Goal: Task Accomplishment & Management: Complete application form

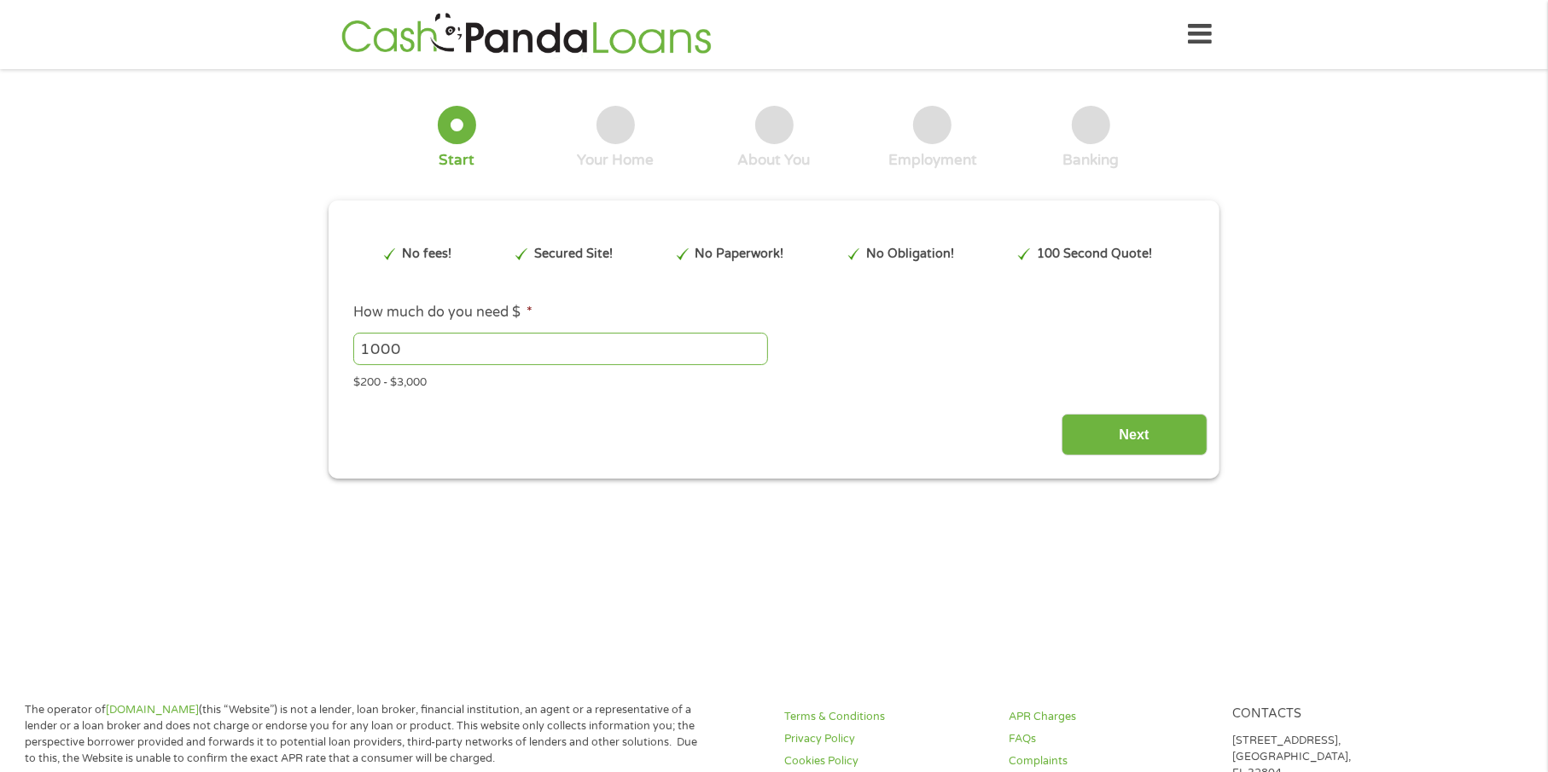
click at [430, 349] on input "1000" at bounding box center [560, 349] width 415 height 32
click at [757, 344] on input "1001" at bounding box center [560, 349] width 415 height 32
click at [754, 352] on input "1000" at bounding box center [560, 349] width 415 height 32
click at [754, 352] on input "999" at bounding box center [560, 349] width 415 height 32
type input "1000"
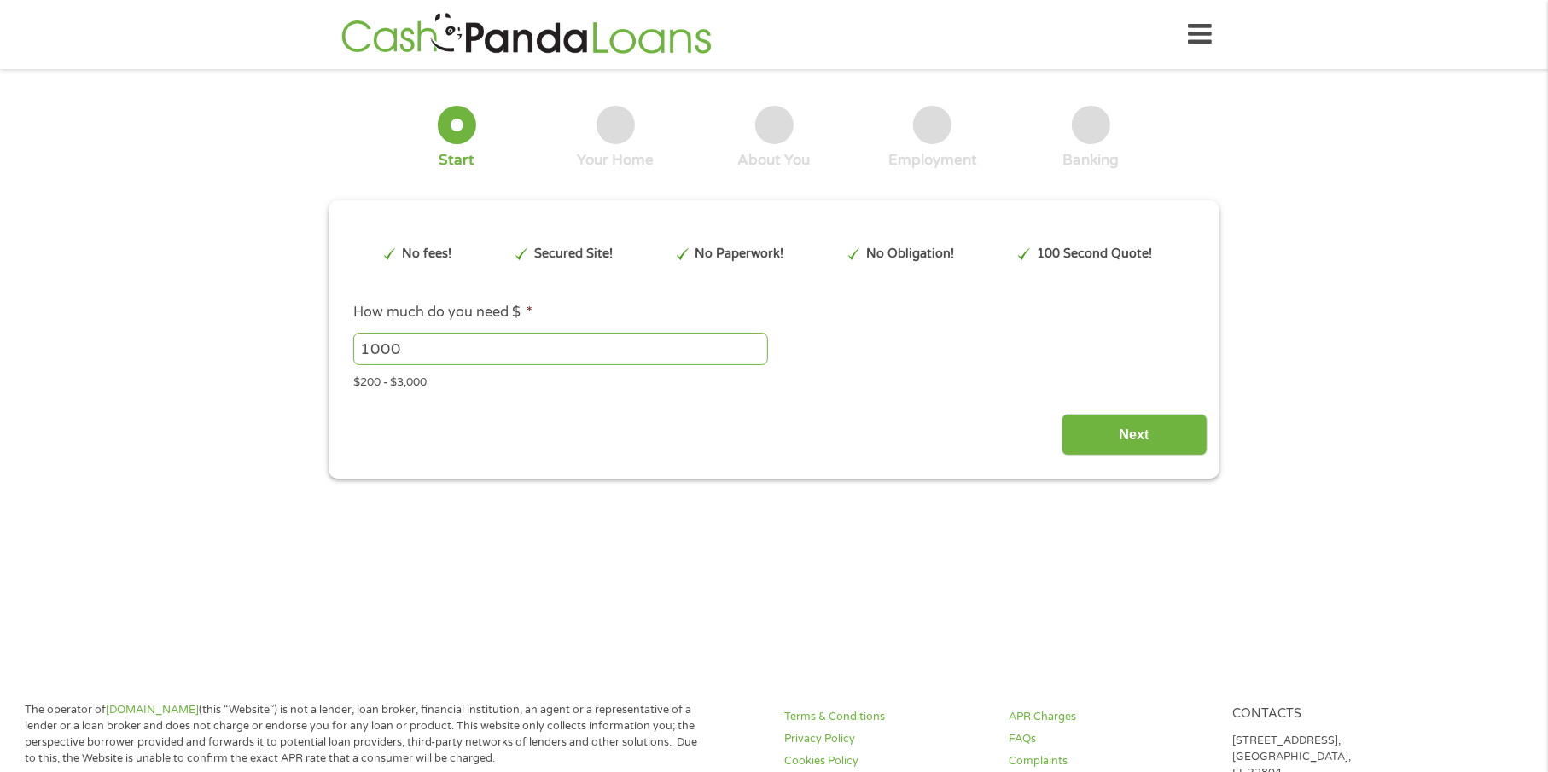
click at [755, 346] on input "1000" at bounding box center [560, 349] width 415 height 32
click at [1104, 425] on input "Next" at bounding box center [1135, 435] width 146 height 42
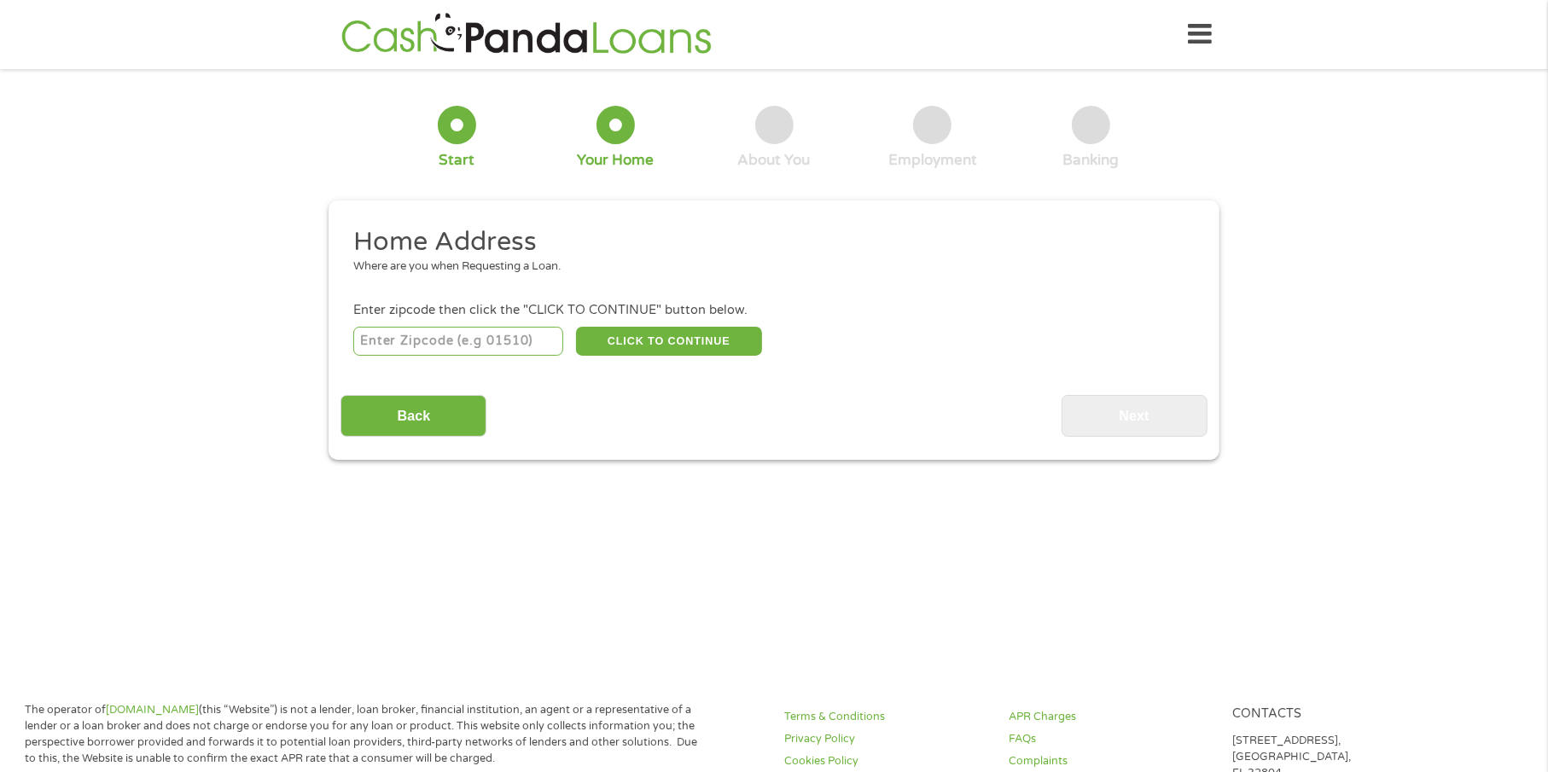
click at [486, 334] on input "number" at bounding box center [458, 341] width 211 height 29
type input "75143"
select select "[US_STATE]"
click at [672, 344] on button "CLICK TO CONTINUE" at bounding box center [669, 341] width 186 height 29
type input "75143"
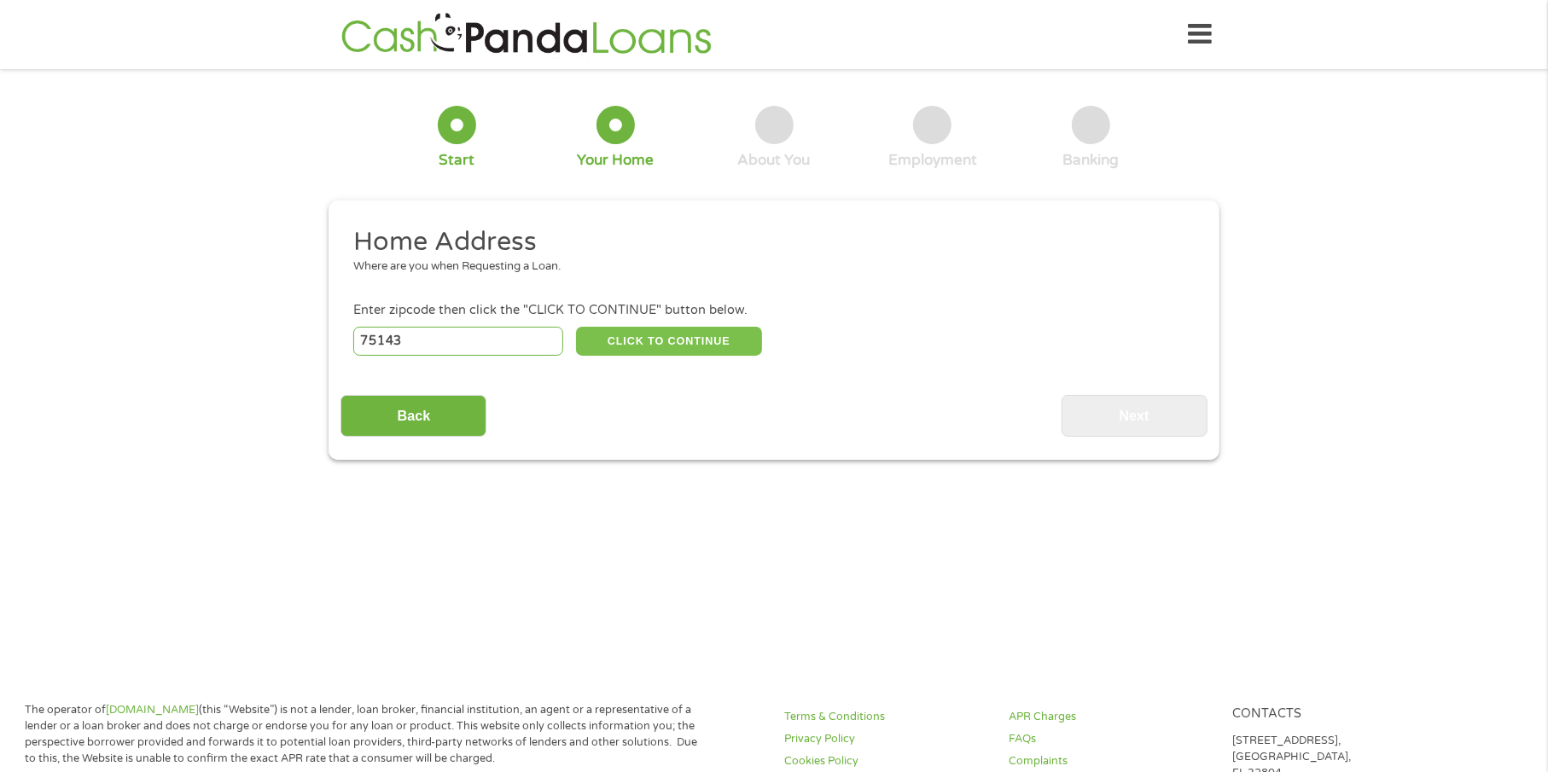
type input "[PERSON_NAME]"
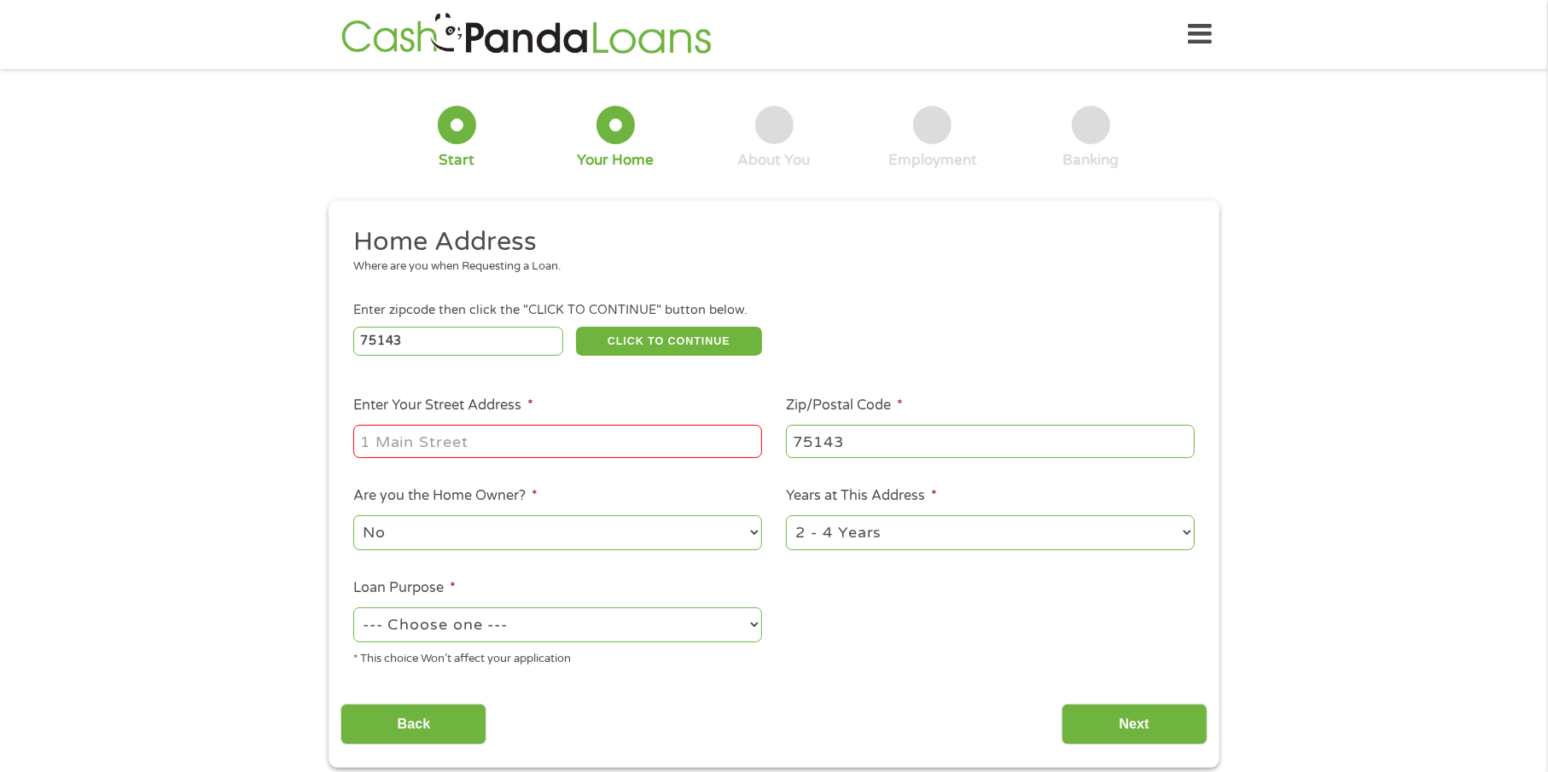
click at [555, 439] on input "Enter Your Street Address *" at bounding box center [557, 441] width 409 height 32
type input "[STREET_ADDRESS][PERSON_NAME][US_STATE]"
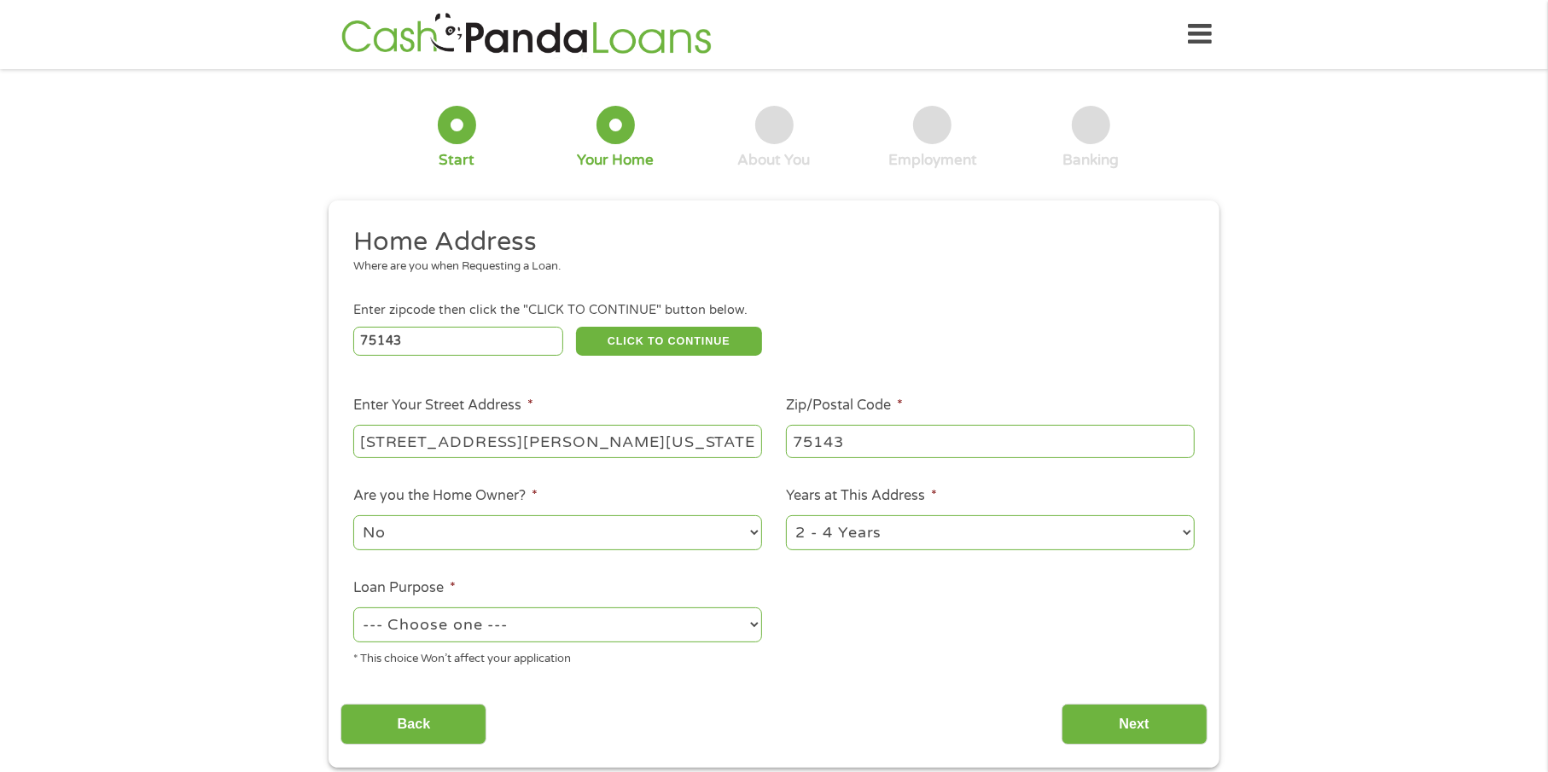
click at [539, 621] on select "--- Choose one --- Pay Bills Debt Consolidation Home Improvement Major Purchase…" at bounding box center [557, 625] width 409 height 35
click at [353, 608] on select "--- Choose one --- Pay Bills Debt Consolidation Home Improvement Major Purchase…" at bounding box center [557, 625] width 409 height 35
click at [455, 627] on select "--- Choose one --- Pay Bills Debt Consolidation Home Improvement Major Purchase…" at bounding box center [557, 625] width 409 height 35
select select "paybills"
click at [353, 608] on select "--- Choose one --- Pay Bills Debt Consolidation Home Improvement Major Purchase…" at bounding box center [557, 625] width 409 height 35
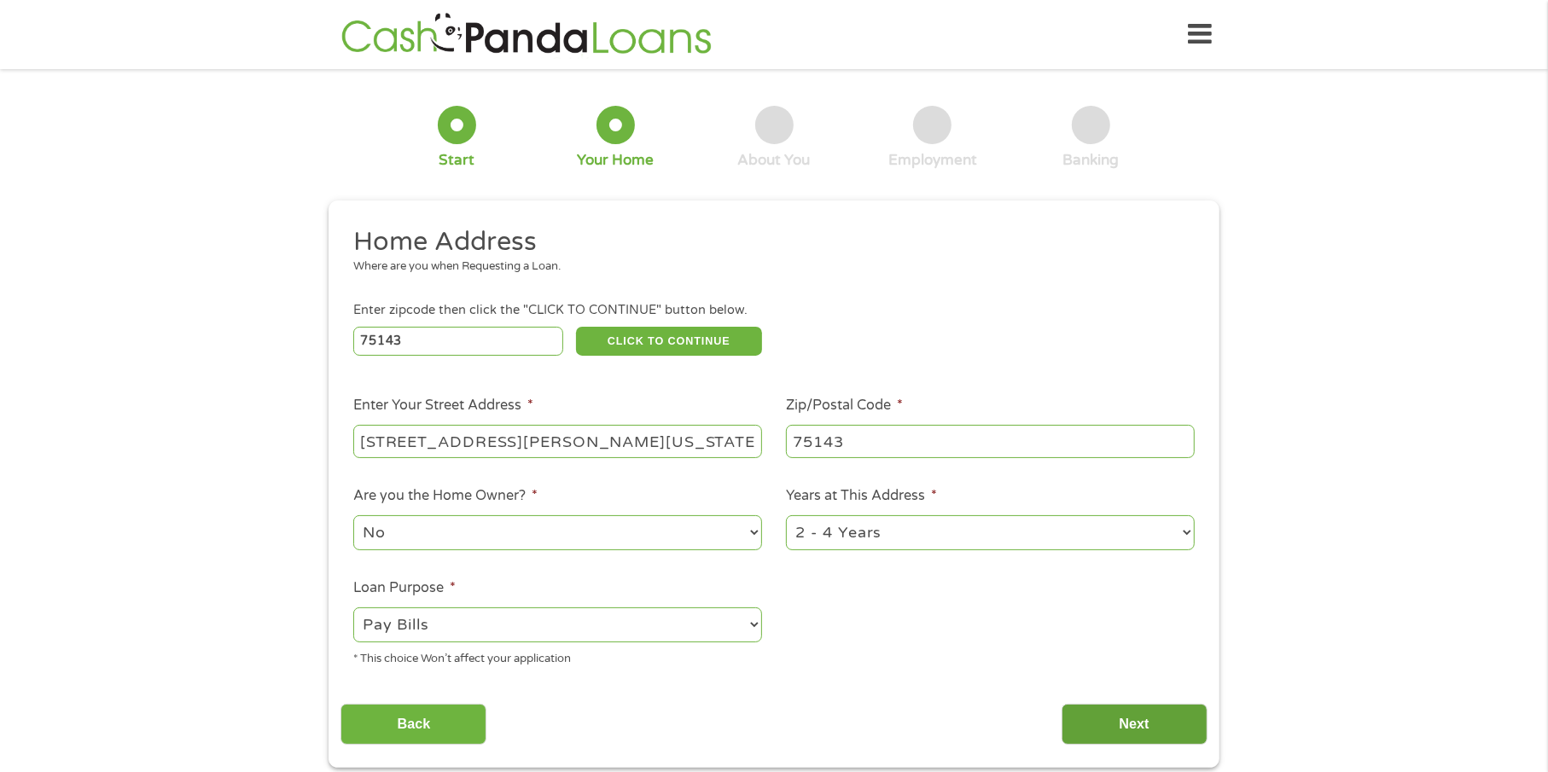
click at [1166, 723] on input "Next" at bounding box center [1135, 725] width 146 height 42
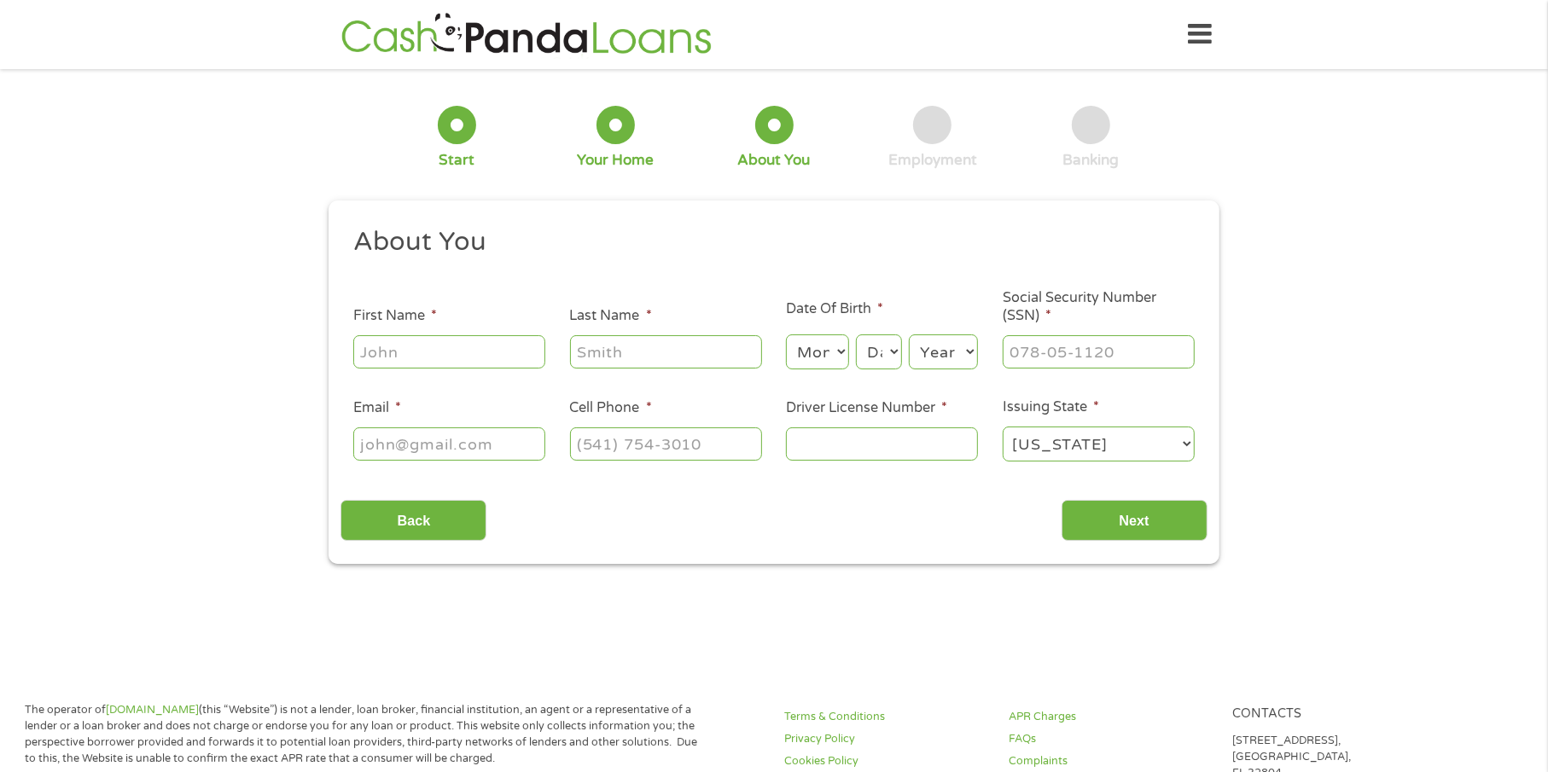
scroll to position [6, 7]
click at [458, 355] on input "First Name *" at bounding box center [449, 351] width 192 height 32
type input "[PERSON_NAME]"
type input "[EMAIL_ADDRESS][DOMAIN_NAME]"
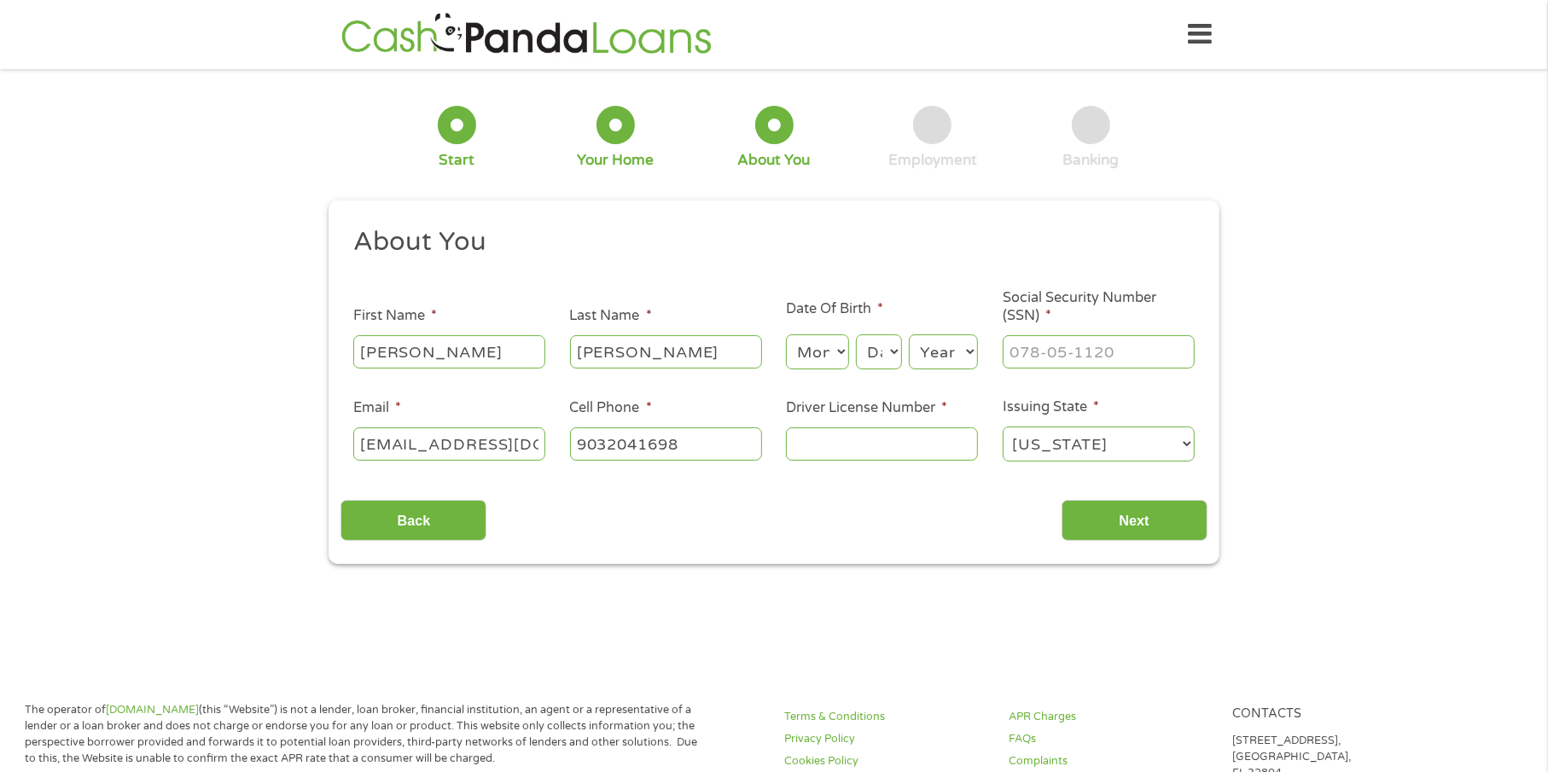
type input "[PHONE_NUMBER]"
click at [828, 349] on select "Month 1 2 3 4 5 6 7 8 9 10 11 12" at bounding box center [817, 352] width 62 height 35
select select "12"
click at [786, 335] on select "Month 1 2 3 4 5 6 7 8 9 10 11 12" at bounding box center [817, 352] width 62 height 35
click at [894, 360] on select "Day 1 2 3 4 5 6 7 8 9 10 11 12 13 14 15 16 17 18 19 20 21 22 23 24 25 26 27 28 …" at bounding box center [879, 352] width 46 height 35
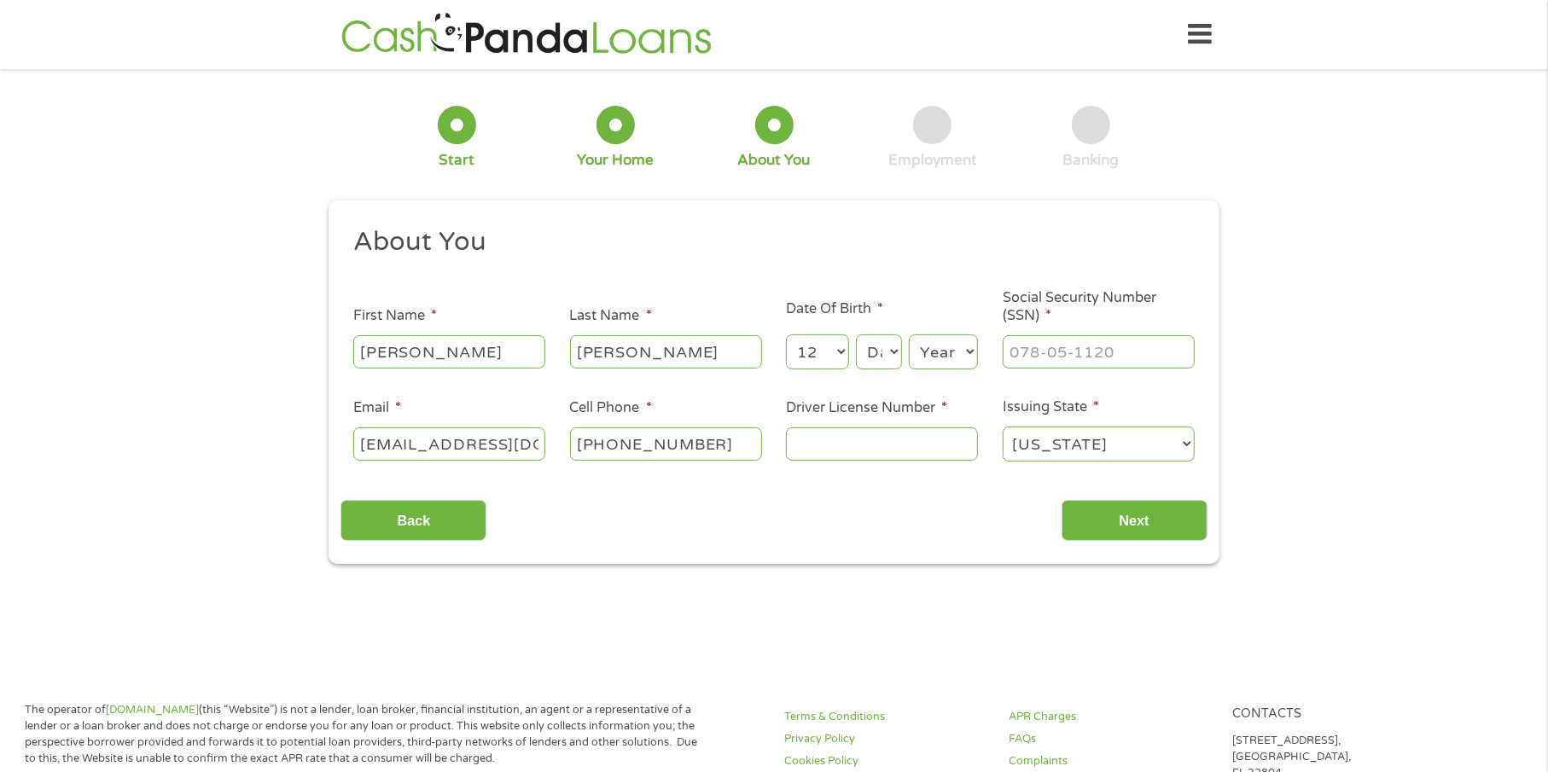
select select "10"
click at [856, 335] on select "Day 1 2 3 4 5 6 7 8 9 10 11 12 13 14 15 16 17 18 19 20 21 22 23 24 25 26 27 28 …" at bounding box center [879, 352] width 46 height 35
click at [942, 356] on select "Year [DATE] 2006 2005 2004 2003 2002 2001 2000 1999 1998 1997 1996 1995 1994 19…" at bounding box center [943, 352] width 69 height 35
select select "1963"
click at [909, 335] on select "Year [DATE] 2006 2005 2004 2003 2002 2001 2000 1999 1998 1997 1996 1995 1994 19…" at bounding box center [943, 352] width 69 height 35
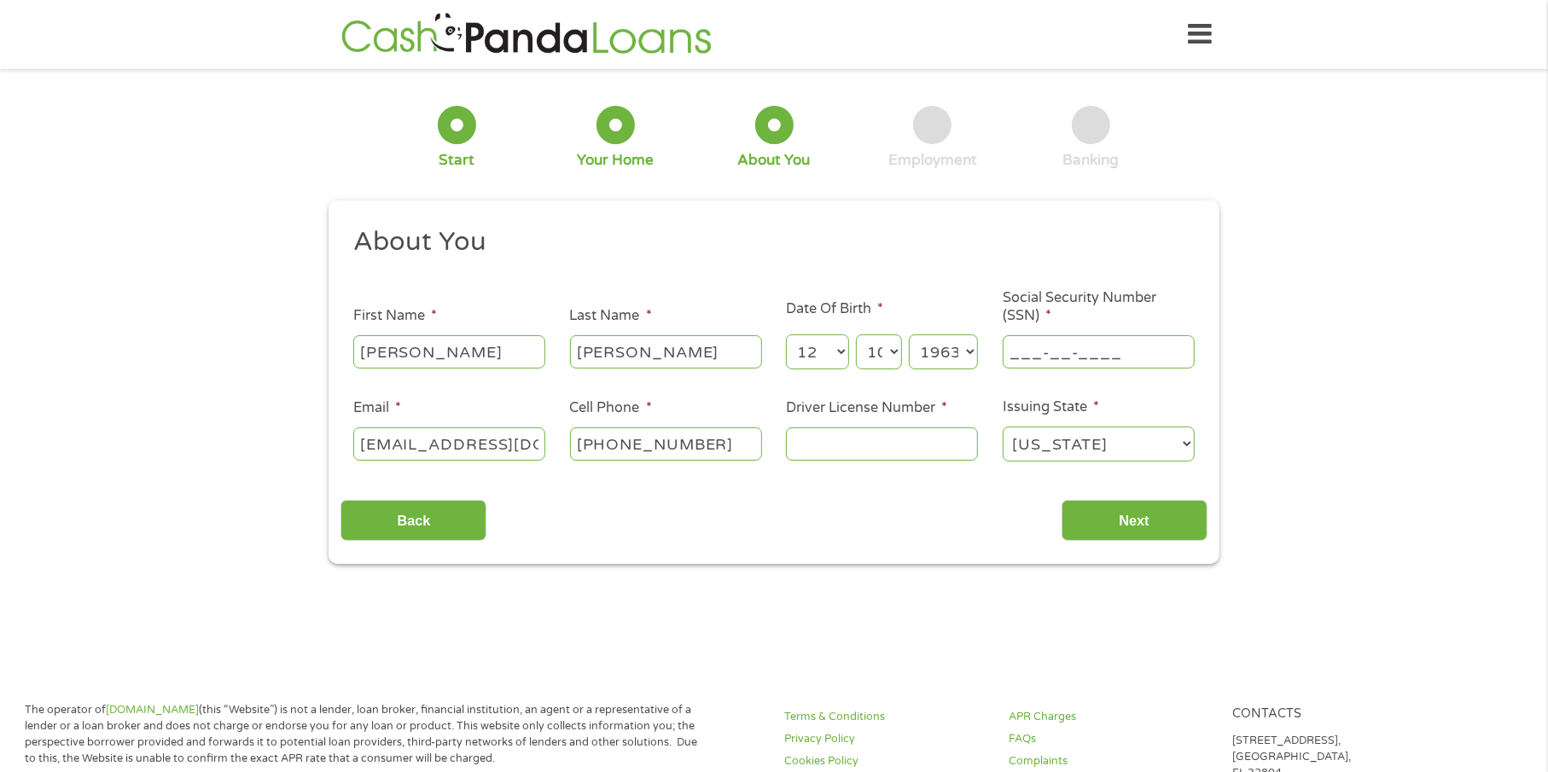
click at [1097, 344] on input "___-__-____" at bounding box center [1099, 351] width 192 height 32
type input "456-74-9739"
click at [848, 445] on input "Driver License Number *" at bounding box center [882, 444] width 192 height 32
type input "10302365"
click at [1103, 515] on input "Next" at bounding box center [1135, 521] width 146 height 42
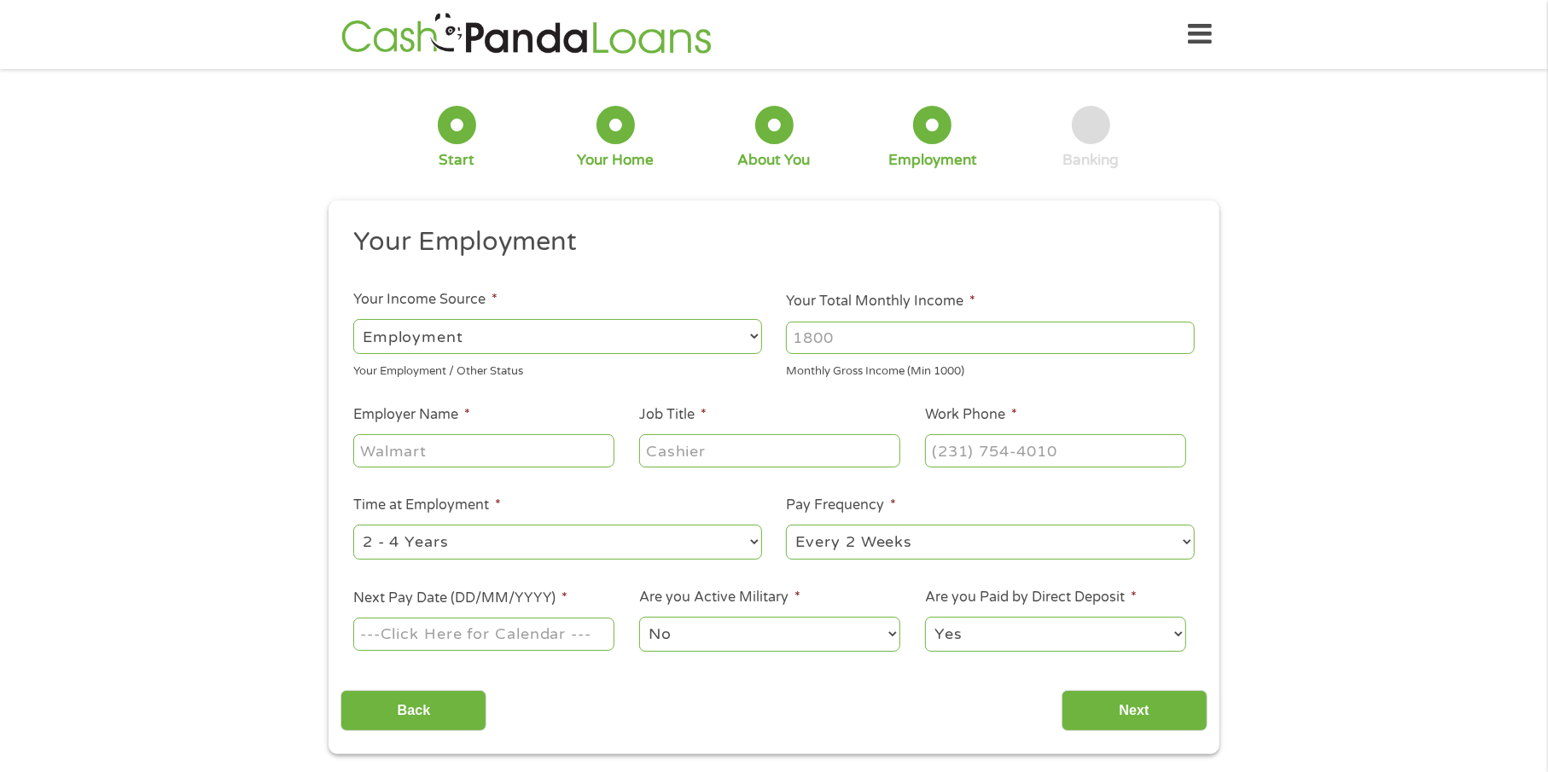
click at [620, 347] on select "--- Choose one --- Employment [DEMOGRAPHIC_DATA] Benefits" at bounding box center [557, 336] width 409 height 35
click at [353, 319] on select "--- Choose one --- Employment [DEMOGRAPHIC_DATA] Benefits" at bounding box center [557, 336] width 409 height 35
click at [510, 336] on select "--- Choose one --- Employment [DEMOGRAPHIC_DATA] Benefits" at bounding box center [557, 336] width 409 height 35
click at [510, 335] on select "--- Choose one --- Employment [DEMOGRAPHIC_DATA] Benefits" at bounding box center [557, 336] width 409 height 35
click at [897, 334] on input "Your Total Monthly Income *" at bounding box center [990, 338] width 409 height 32
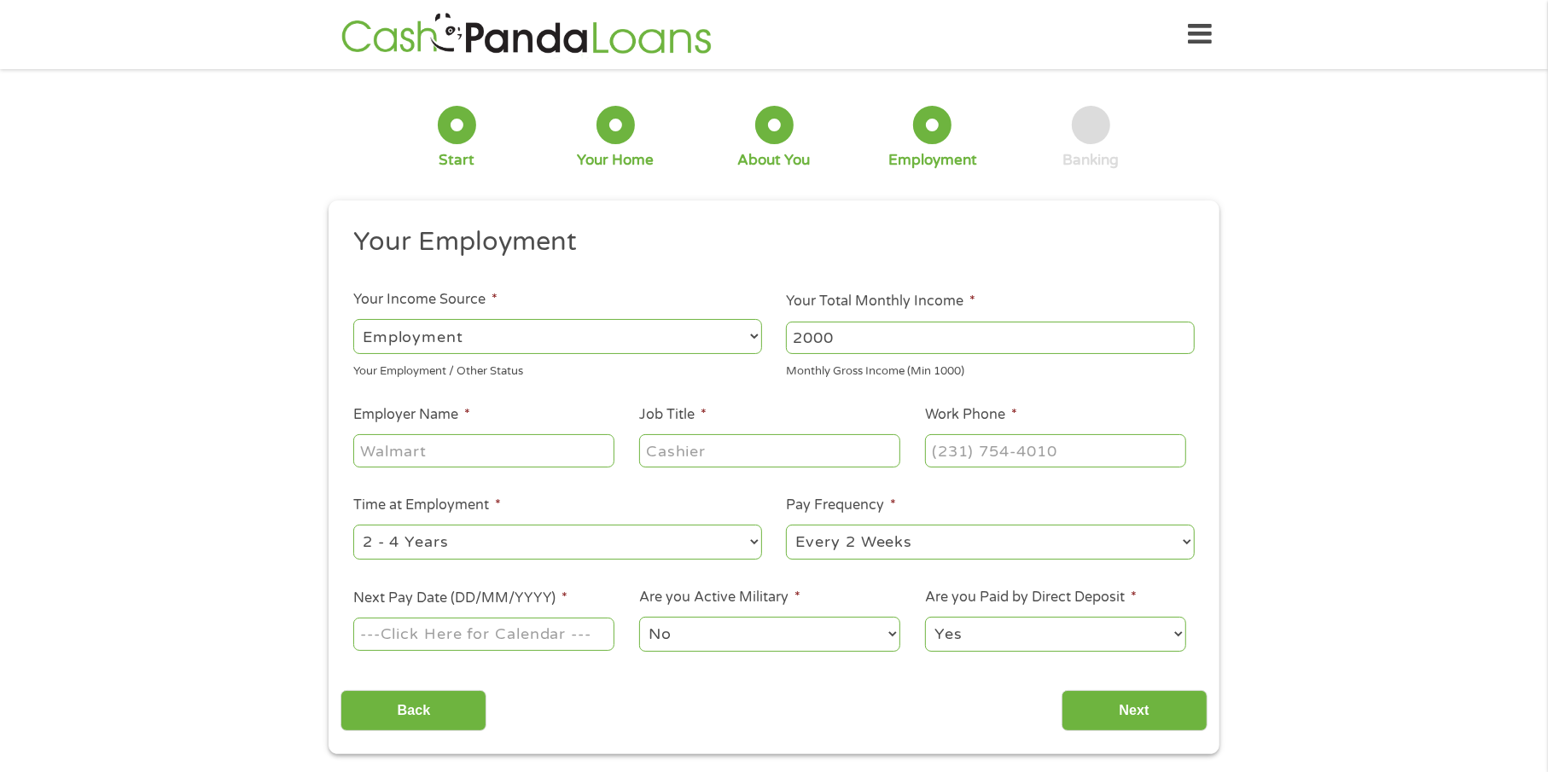
type input "2000"
click at [540, 457] on input "Employer Name *" at bounding box center [483, 450] width 261 height 32
type input "BNB"
click at [720, 446] on input "Job Title *" at bounding box center [769, 450] width 261 height 32
type input "SUPERVISER"
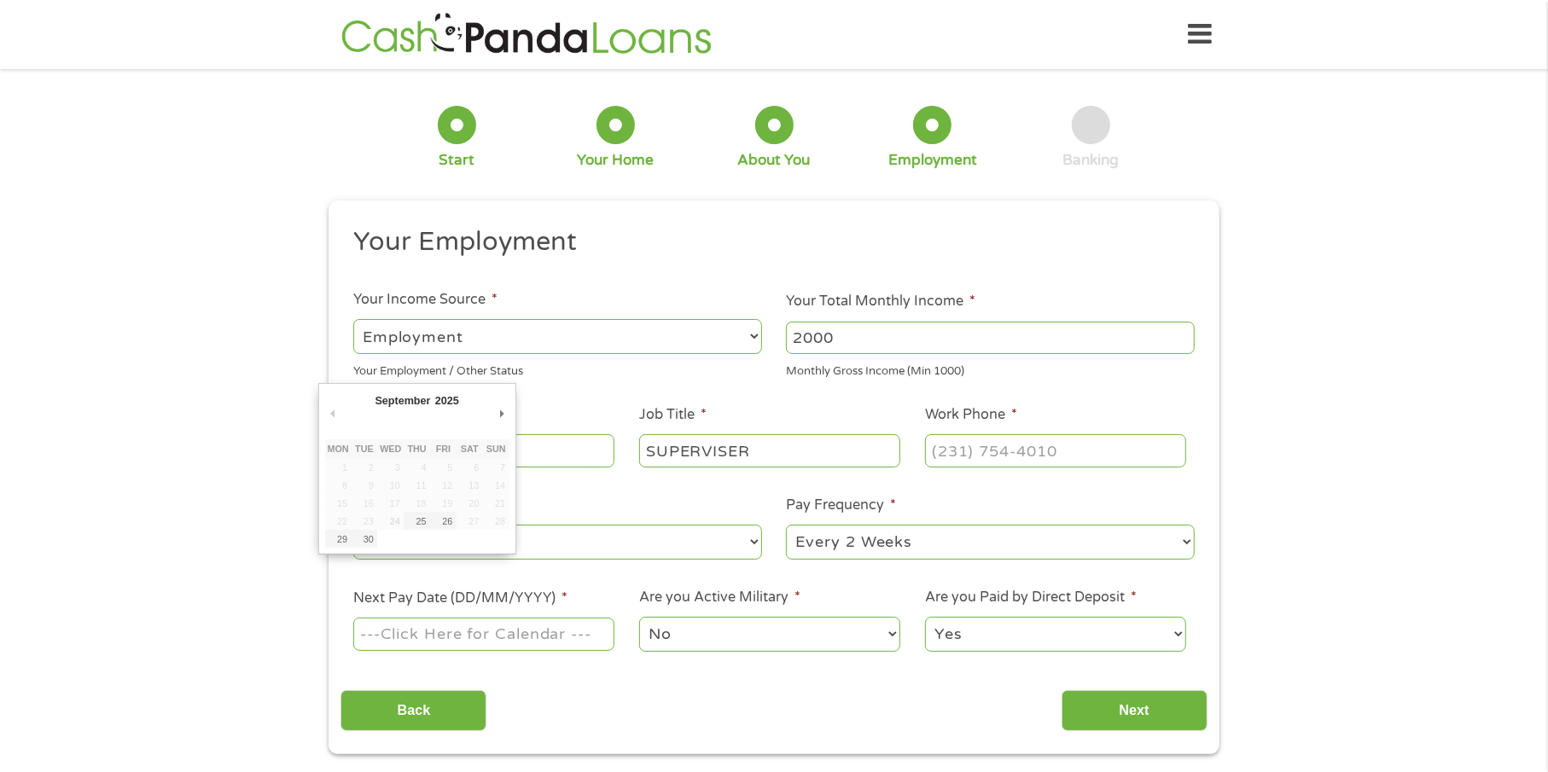
click at [549, 634] on input "Next Pay Date (DD/MM/YYYY) *" at bounding box center [483, 634] width 261 height 32
type input "[DATE]"
click at [1046, 627] on select "Yes No" at bounding box center [1055, 634] width 261 height 35
select select "0"
click at [925, 617] on select "Yes No" at bounding box center [1055, 634] width 261 height 35
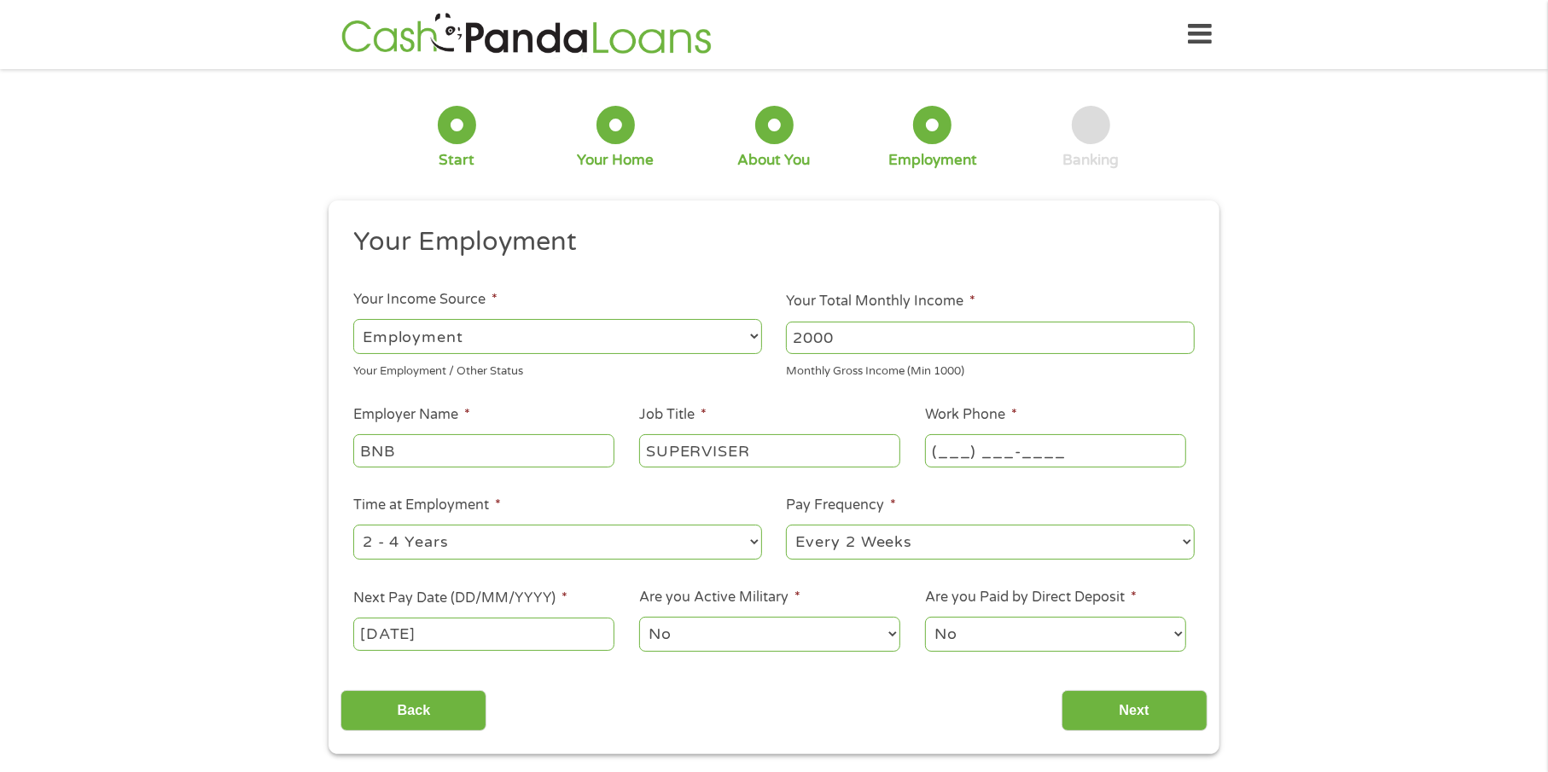
click at [994, 444] on input "(___) ___-____" at bounding box center [1055, 450] width 261 height 32
type input "[PHONE_NUMBER]"
click at [1151, 711] on input "Next" at bounding box center [1135, 712] width 146 height 42
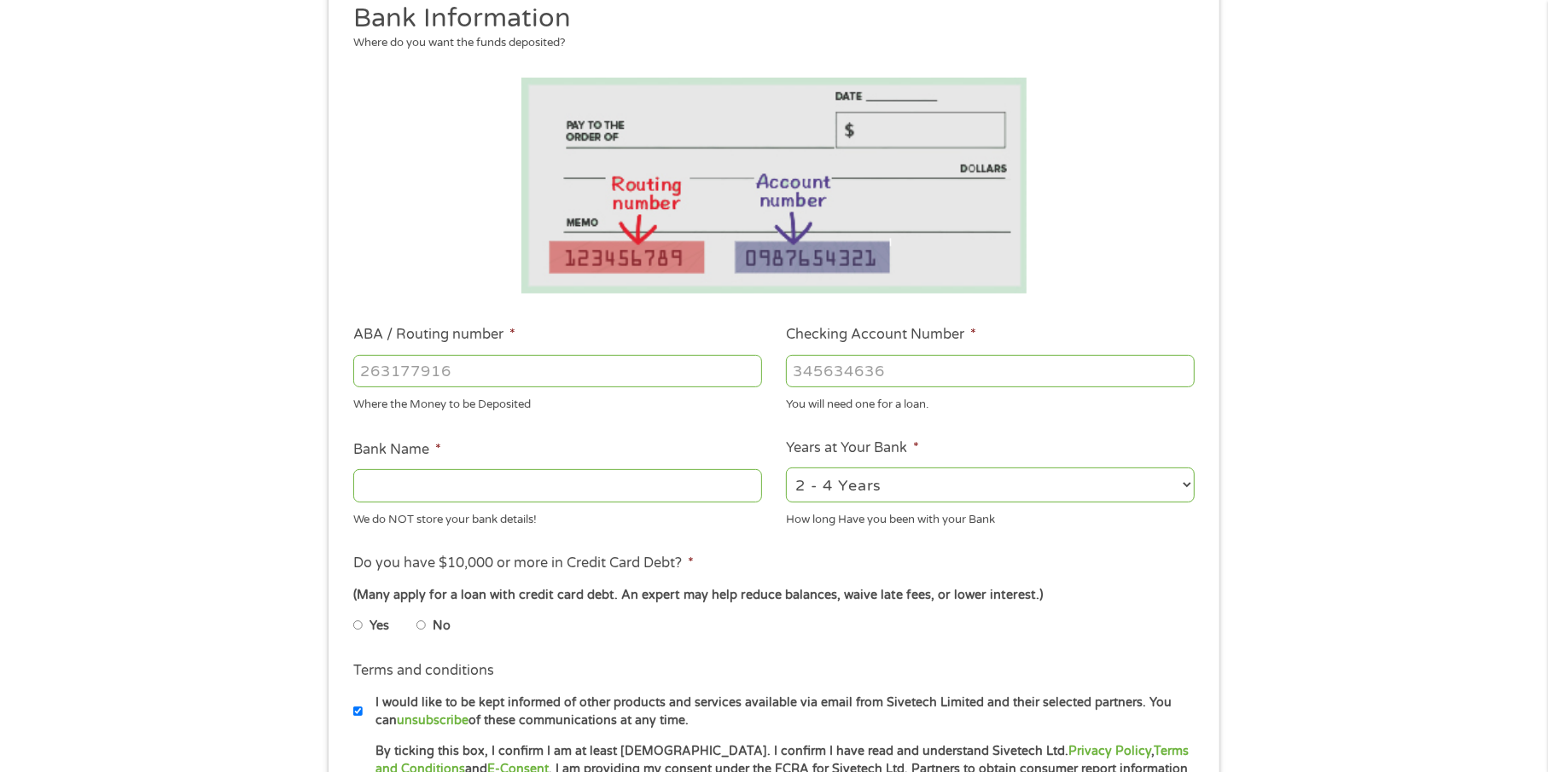
scroll to position [171, 0]
